Goal: Check status: Check status

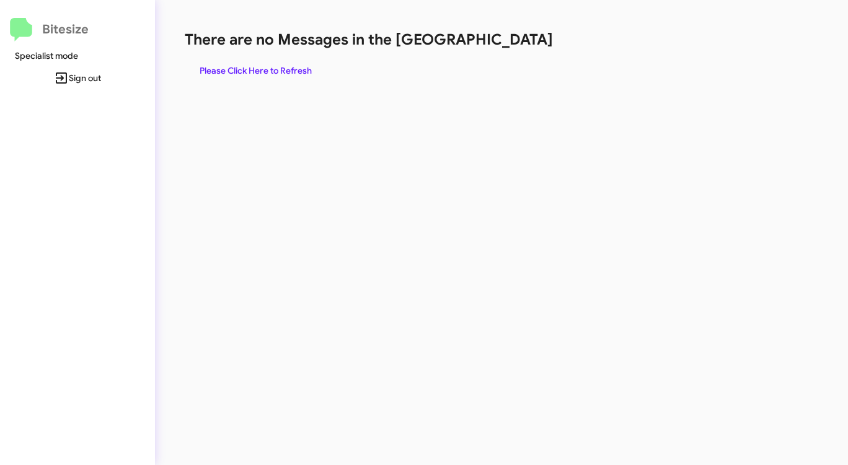
click at [281, 71] on span "Please Click Here to Refresh" at bounding box center [256, 71] width 112 height 22
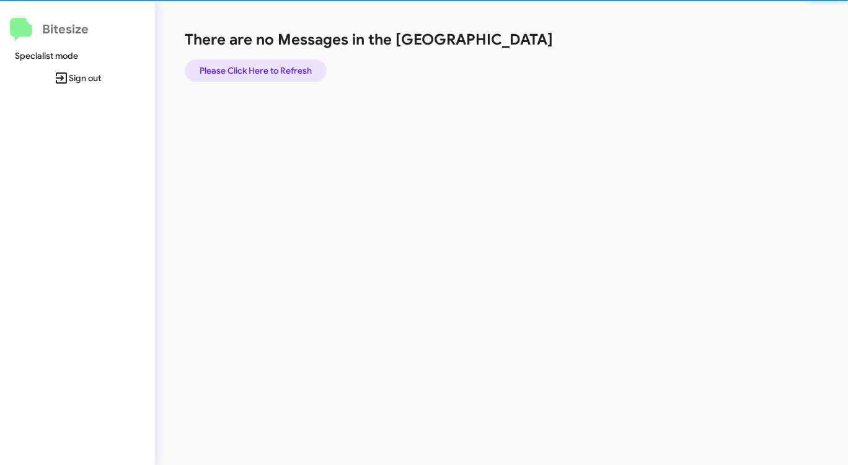
click at [281, 71] on span "Please Click Here to Refresh" at bounding box center [256, 71] width 112 height 22
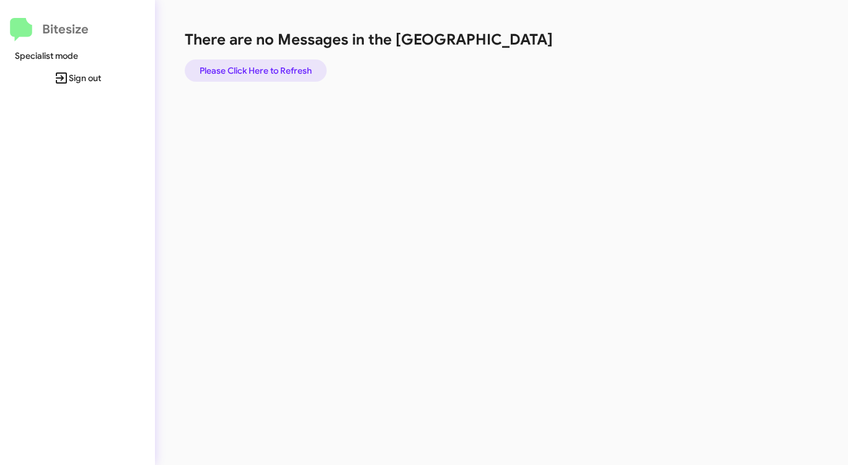
click at [281, 71] on span "Please Click Here to Refresh" at bounding box center [256, 71] width 112 height 22
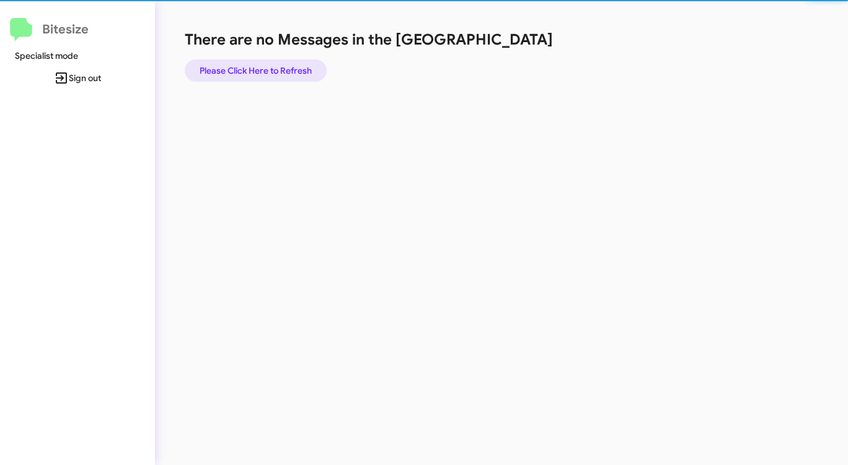
click at [281, 71] on span "Please Click Here to Refresh" at bounding box center [256, 71] width 112 height 22
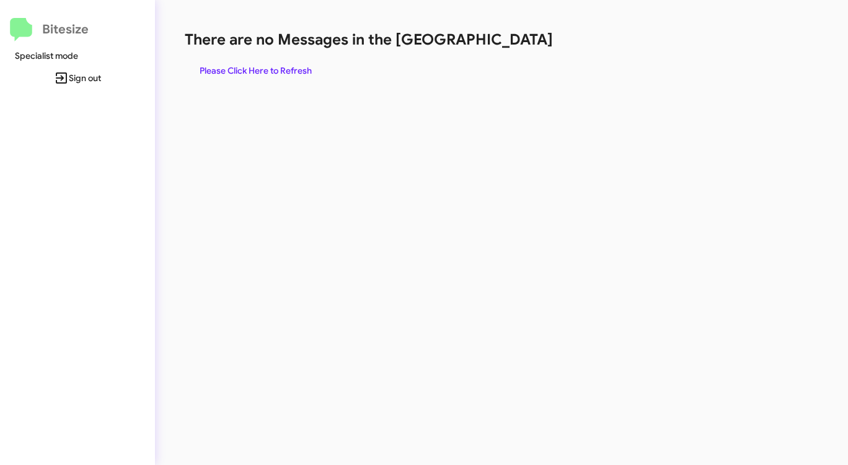
click at [291, 67] on span "Please Click Here to Refresh" at bounding box center [256, 71] width 112 height 22
click at [291, 68] on span "Please Click Here to Refresh" at bounding box center [256, 71] width 112 height 22
click at [291, 67] on span "Please Click Here to Refresh" at bounding box center [256, 71] width 112 height 22
click at [291, 68] on span "Please Click Here to Refresh" at bounding box center [256, 71] width 112 height 22
click at [291, 67] on span "Please Click Here to Refresh" at bounding box center [256, 71] width 112 height 22
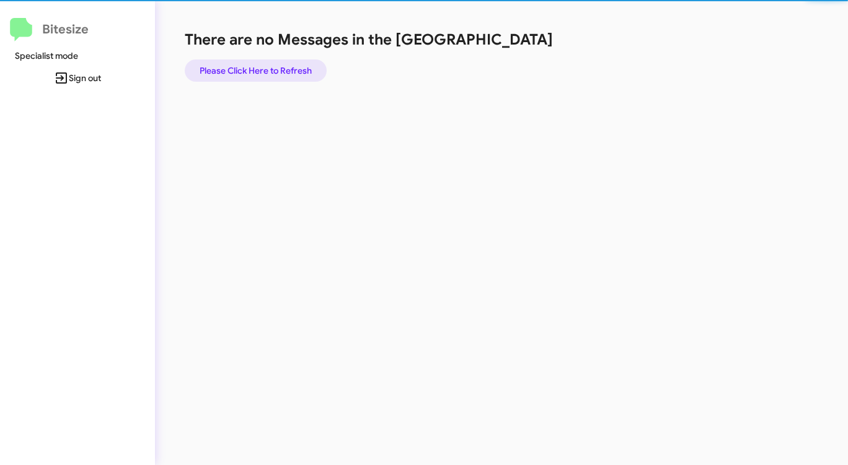
click at [291, 67] on span "Please Click Here to Refresh" at bounding box center [256, 71] width 112 height 22
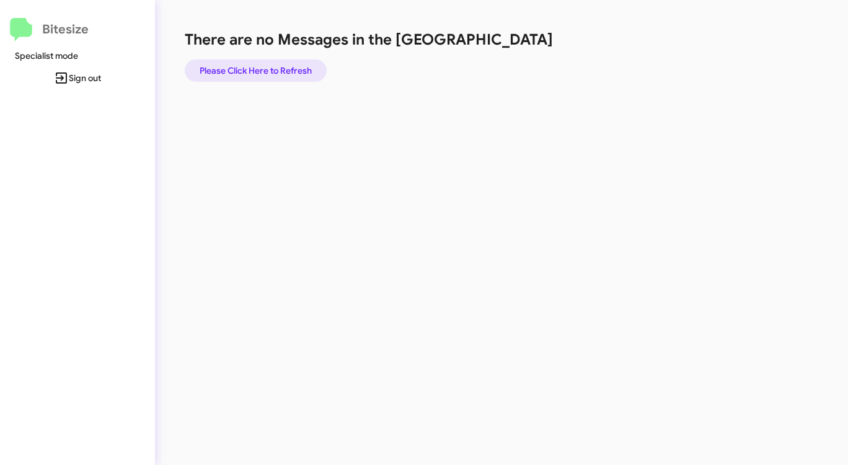
click at [291, 66] on span "Please Click Here to Refresh" at bounding box center [256, 71] width 112 height 22
click at [307, 63] on span "Please Click Here to Refresh" at bounding box center [256, 71] width 112 height 22
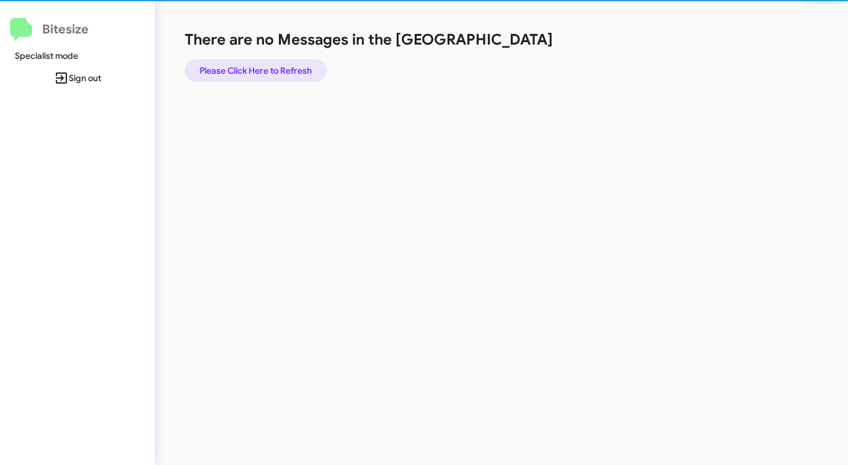
click at [307, 63] on span "Please Click Here to Refresh" at bounding box center [256, 71] width 112 height 22
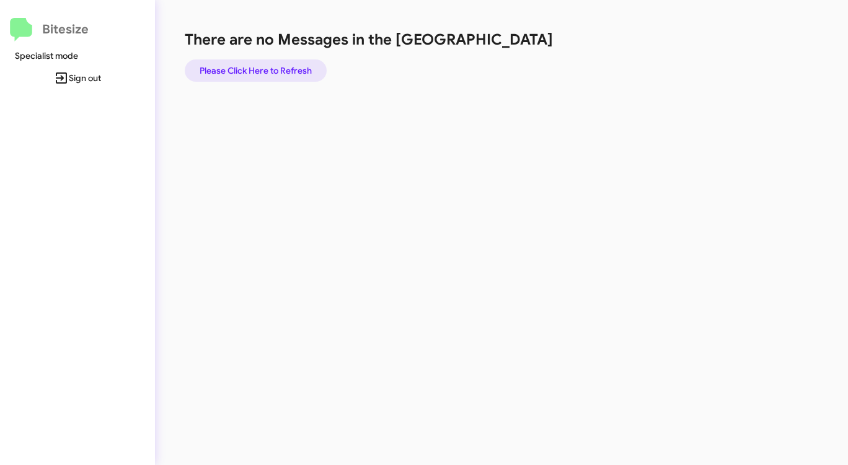
click at [307, 62] on span "Please Click Here to Refresh" at bounding box center [256, 71] width 112 height 22
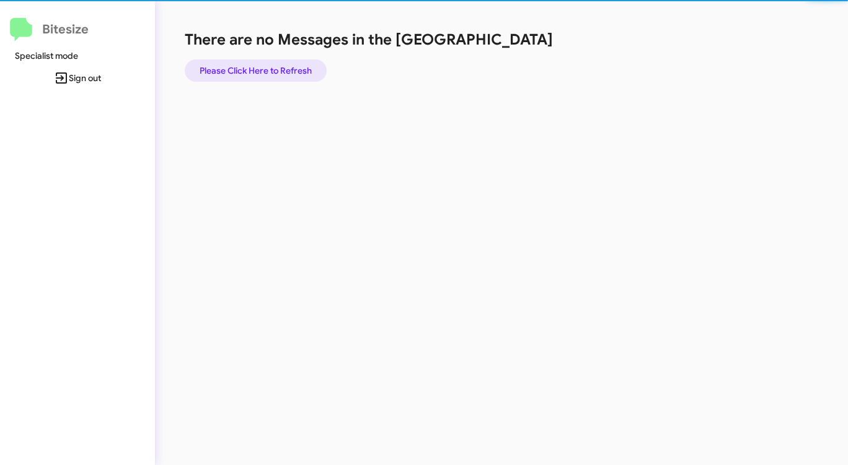
click at [307, 63] on span "Please Click Here to Refresh" at bounding box center [256, 71] width 112 height 22
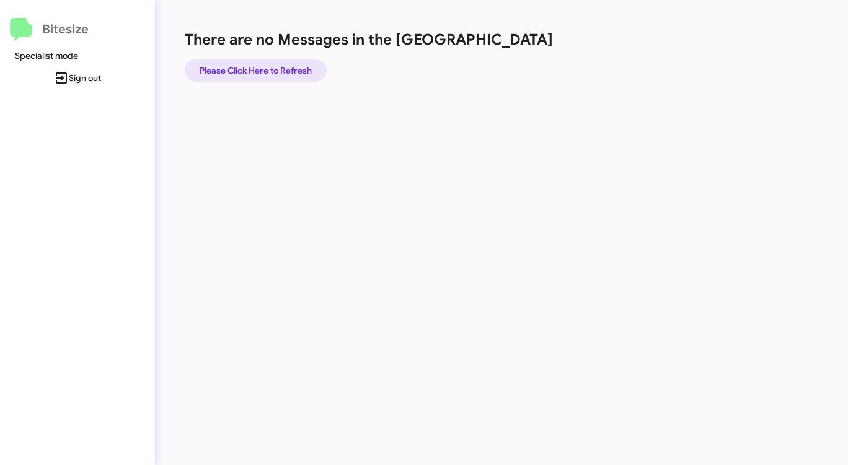
click at [307, 63] on span "Please Click Here to Refresh" at bounding box center [256, 71] width 112 height 22
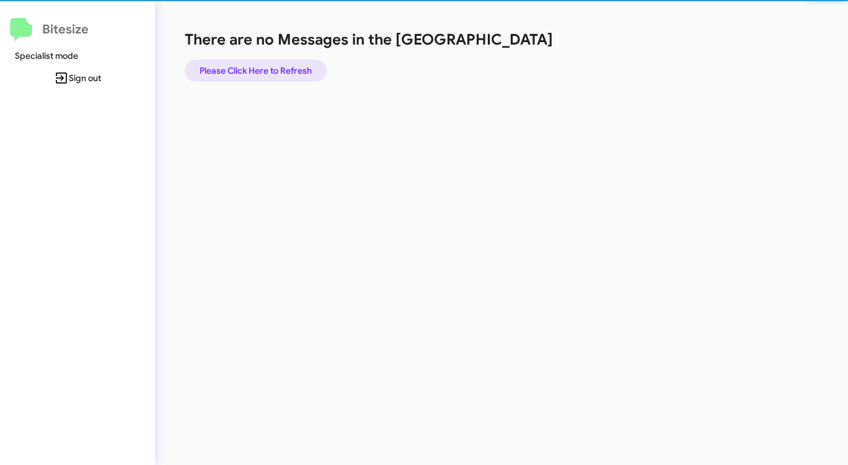
click at [307, 63] on span "Please Click Here to Refresh" at bounding box center [256, 71] width 112 height 22
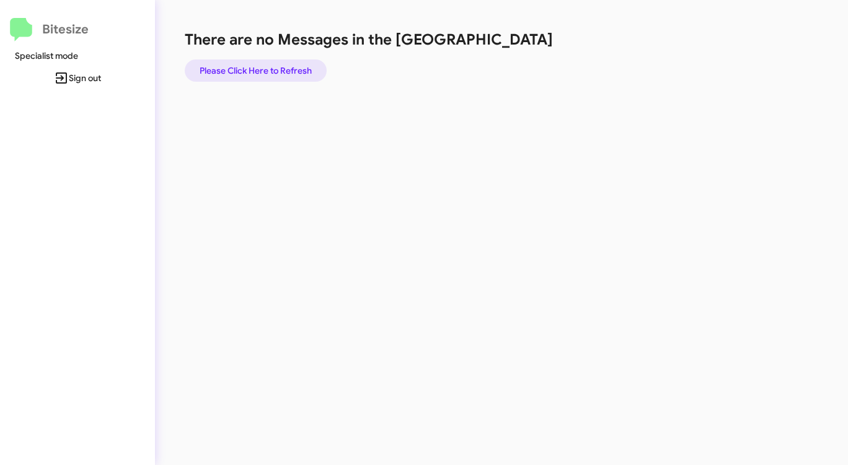
click at [307, 63] on span "Please Click Here to Refresh" at bounding box center [256, 71] width 112 height 22
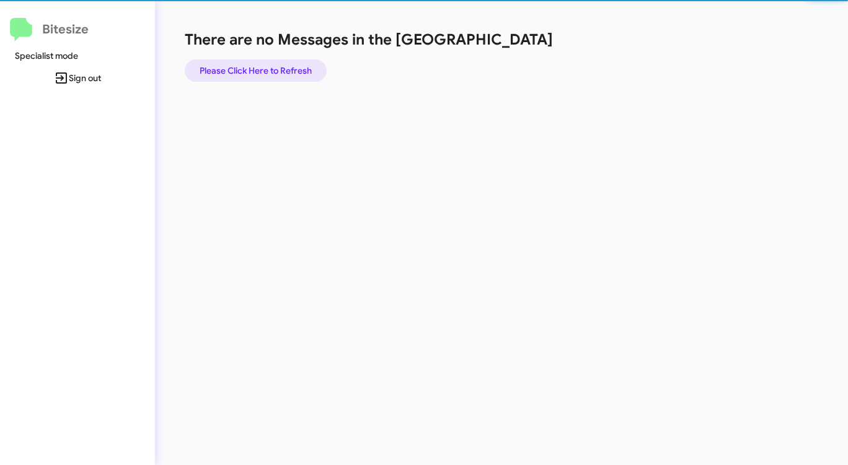
click at [307, 63] on span "Please Click Here to Refresh" at bounding box center [256, 71] width 112 height 22
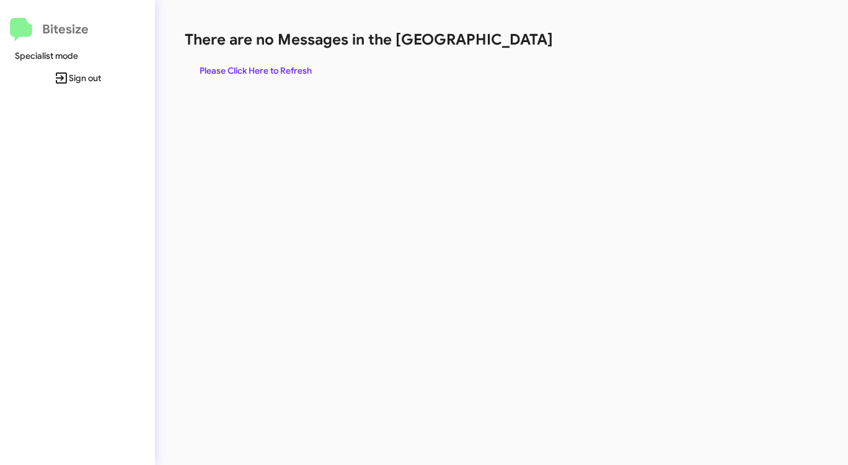
click at [314, 61] on button "Please Click Here to Refresh" at bounding box center [256, 71] width 142 height 22
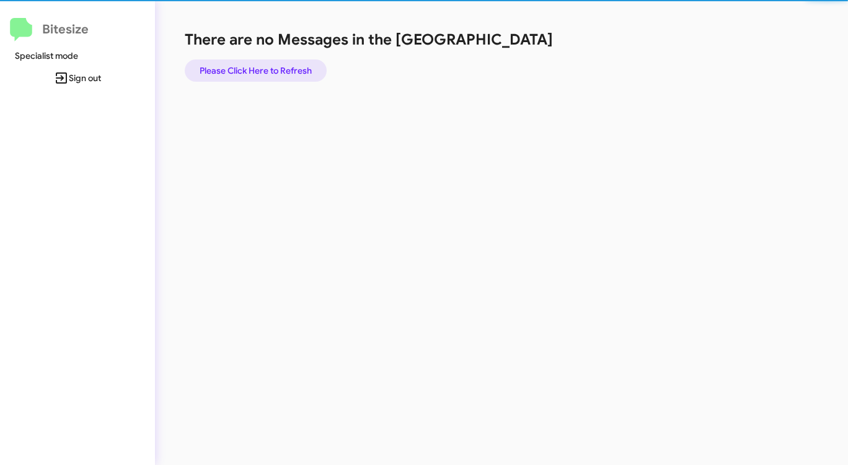
click at [314, 61] on button "Please Click Here to Refresh" at bounding box center [256, 71] width 142 height 22
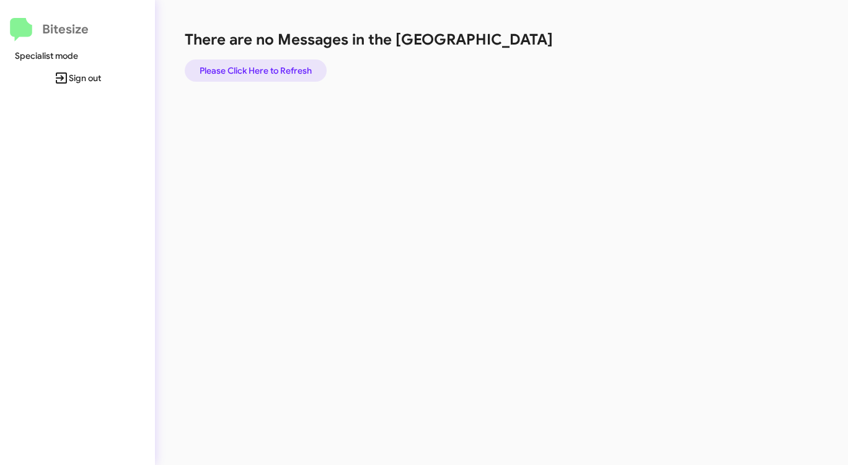
click at [313, 61] on button "Please Click Here to Refresh" at bounding box center [256, 71] width 142 height 22
click at [301, 68] on span "Please Click Here to Refresh" at bounding box center [256, 71] width 112 height 22
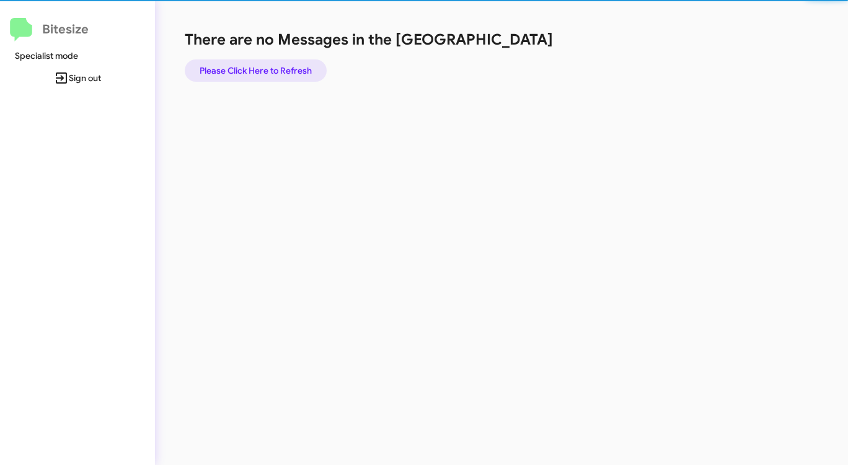
click at [301, 68] on span "Please Click Here to Refresh" at bounding box center [256, 71] width 112 height 22
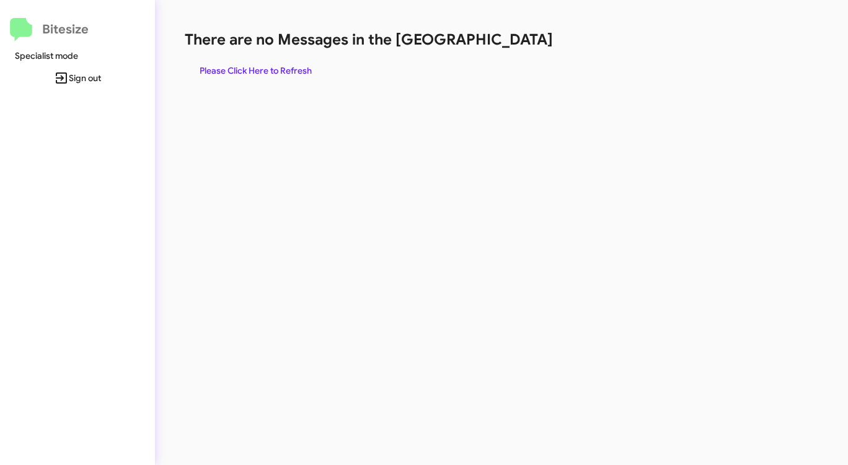
click at [301, 69] on span "Please Click Here to Refresh" at bounding box center [256, 71] width 112 height 22
click at [272, 69] on span "Please Click Here to Refresh" at bounding box center [256, 71] width 112 height 22
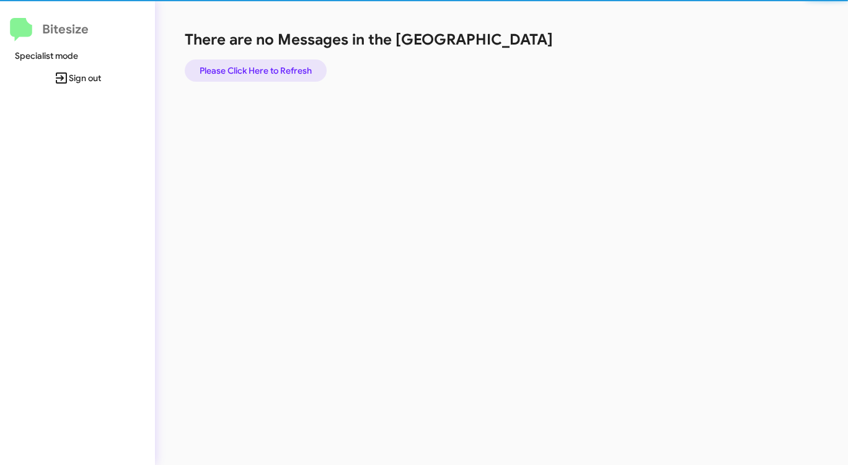
click at [272, 69] on span "Please Click Here to Refresh" at bounding box center [256, 71] width 112 height 22
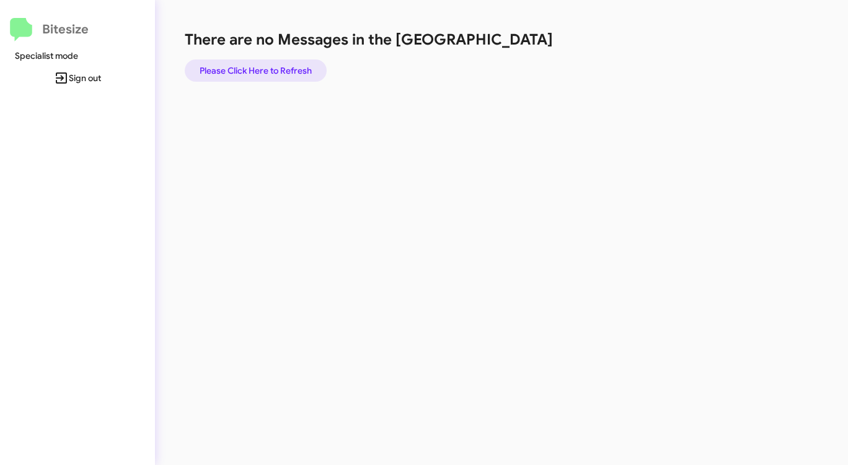
click at [268, 69] on span "Please Click Here to Refresh" at bounding box center [256, 71] width 112 height 22
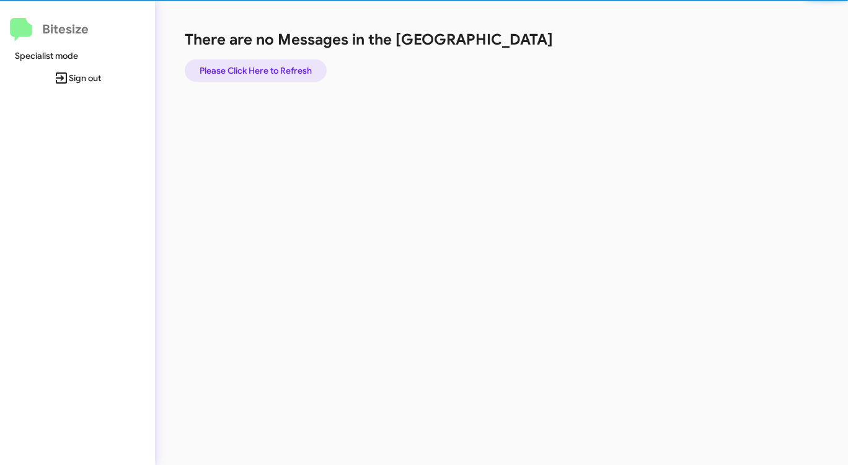
click at [268, 70] on span "Please Click Here to Refresh" at bounding box center [256, 71] width 112 height 22
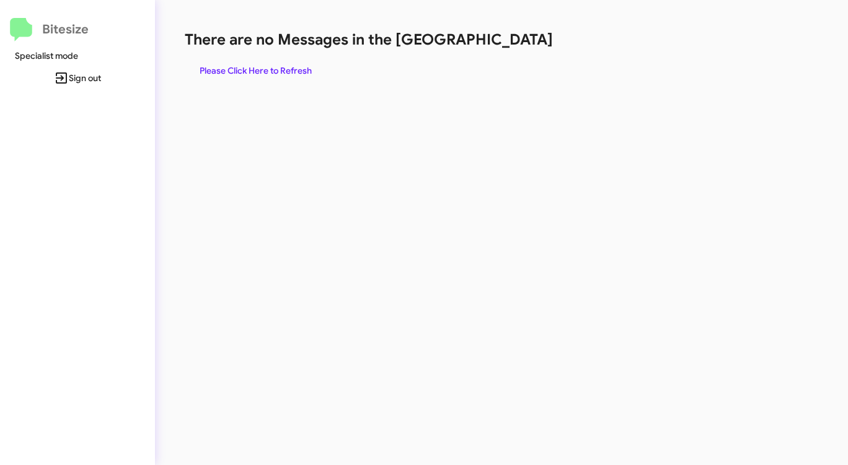
click at [280, 59] on div "There are no Messages in the Queue Please Click Here to Refresh" at bounding box center [444, 56] width 518 height 52
click at [275, 75] on span "Please Click Here to Refresh" at bounding box center [256, 71] width 112 height 22
